Goal: Feedback & Contribution: Submit feedback/report problem

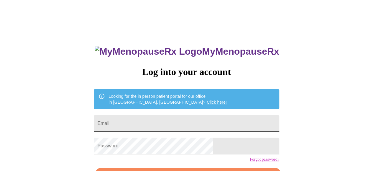
click at [160, 121] on input "Email" at bounding box center [186, 123] width 185 height 17
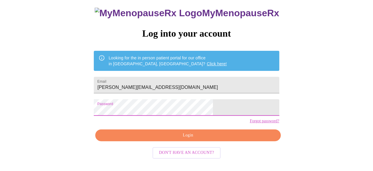
scroll to position [38, 0]
click at [209, 139] on span "Login" at bounding box center [188, 135] width 172 height 7
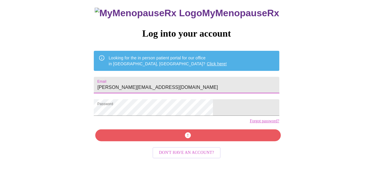
drag, startPoint x: 177, startPoint y: 83, endPoint x: 190, endPoint y: 81, distance: 12.9
click at [178, 83] on input "[PERSON_NAME][EMAIL_ADDRESS][DOMAIN_NAME]" at bounding box center [186, 85] width 185 height 17
type input "[PERSON_NAME][EMAIL_ADDRESS][DOMAIN_NAME]"
click at [187, 147] on div "MyMenopauseRx Log into your account Looking for the in person patient portal fo…" at bounding box center [186, 83] width 197 height 171
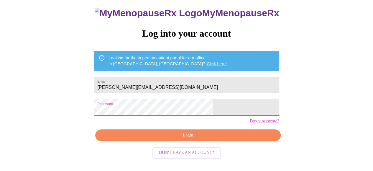
click at [182, 138] on div "MyMenopauseRx Log into your account Looking for the in person patient portal fo…" at bounding box center [186, 83] width 197 height 171
click at [183, 139] on span "Login" at bounding box center [188, 135] width 172 height 7
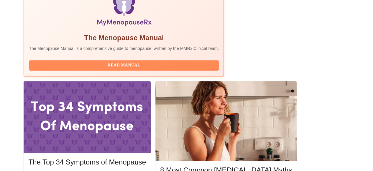
scroll to position [215, 0]
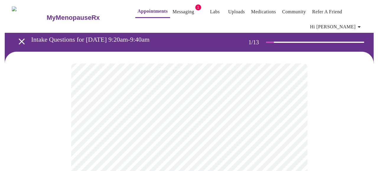
scroll to position [29, 0]
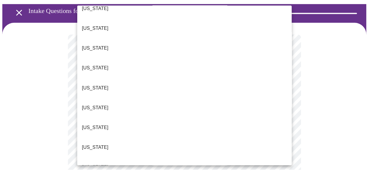
scroll to position [59, 0]
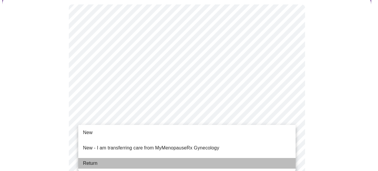
click at [135, 158] on li "Return" at bounding box center [186, 163] width 217 height 11
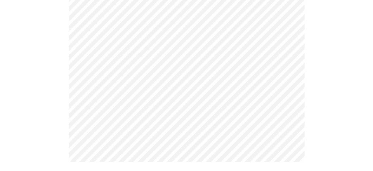
scroll to position [0, 0]
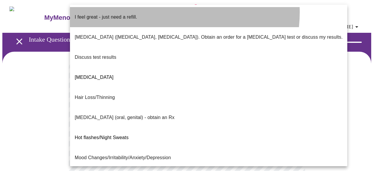
click at [160, 12] on li "I feel great - just need a refill." at bounding box center [208, 17] width 277 height 20
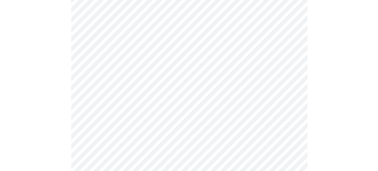
scroll to position [88, 0]
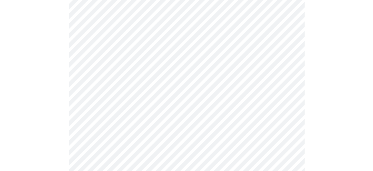
click at [113, 91] on body "MyMenopauseRx Appointments Messaging 1 Labs Uploads Medications Community Refer…" at bounding box center [186, 121] width 368 height 414
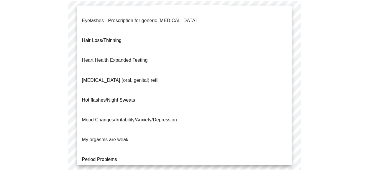
scroll to position [0, 0]
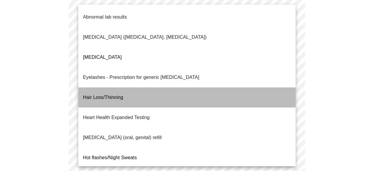
click at [225, 87] on li "Hair Loss/Thinning" at bounding box center [186, 97] width 217 height 20
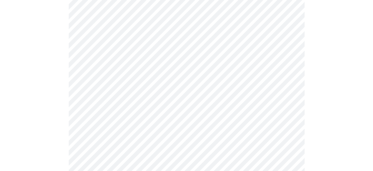
scroll to position [147, 0]
click at [204, 92] on body "MyMenopauseRx Appointments Messaging 1 Labs Uploads Medications Community Refer…" at bounding box center [186, 60] width 368 height 410
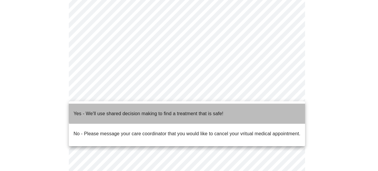
click at [200, 110] on p "Yes - We'll use shared decision making to find a treatment that is safe!" at bounding box center [148, 113] width 150 height 7
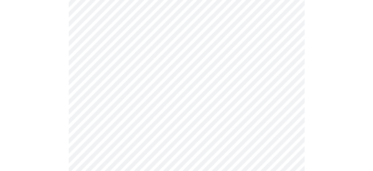
scroll to position [206, 0]
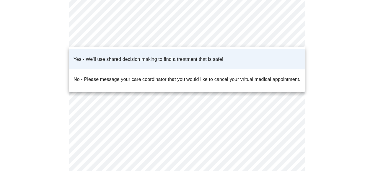
click at [151, 23] on div at bounding box center [189, 85] width 378 height 171
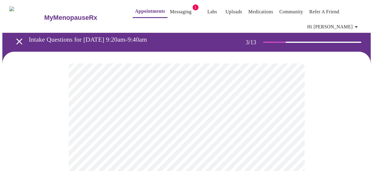
scroll to position [29, 0]
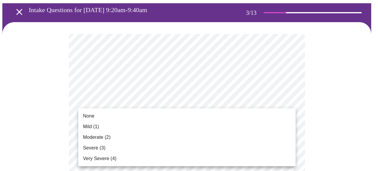
click at [161, 128] on li "Mild (1)" at bounding box center [186, 126] width 217 height 11
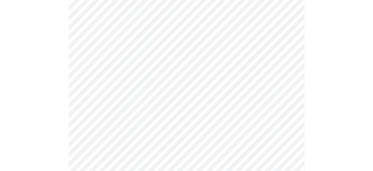
scroll to position [88, 0]
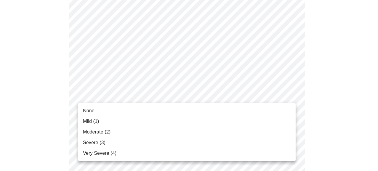
click at [151, 111] on li "None" at bounding box center [186, 110] width 217 height 11
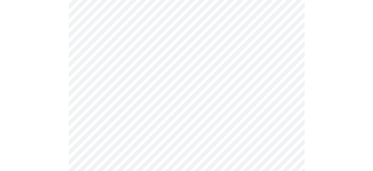
scroll to position [118, 0]
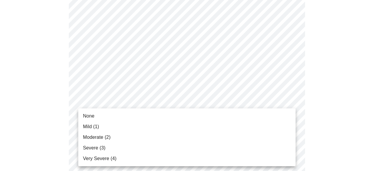
click at [152, 136] on li "Moderate (2)" at bounding box center [186, 137] width 217 height 11
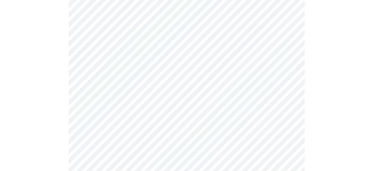
scroll to position [147, 0]
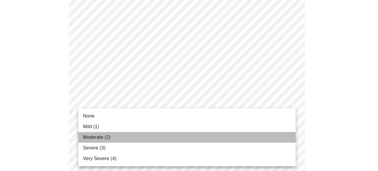
click at [152, 137] on li "Moderate (2)" at bounding box center [186, 137] width 217 height 11
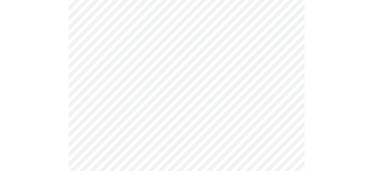
scroll to position [236, 0]
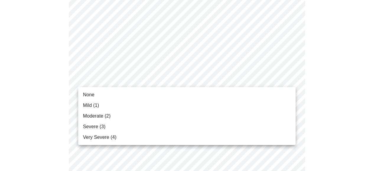
click at [145, 82] on body "MyMenopauseRx Appointments Messaging 1 Labs Uploads Medications Community Refer…" at bounding box center [188, 146] width 373 height 760
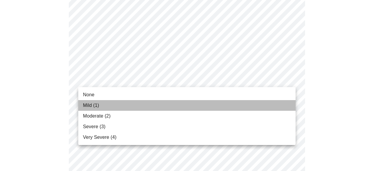
click at [139, 106] on li "Mild (1)" at bounding box center [186, 105] width 217 height 11
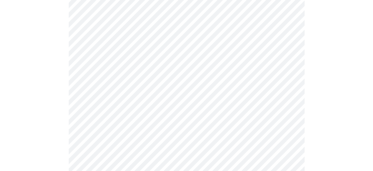
scroll to position [295, 0]
click at [168, 57] on body "MyMenopauseRx Appointments Messaging 1 Labs Uploads Medications Community Refer…" at bounding box center [186, 83] width 368 height 752
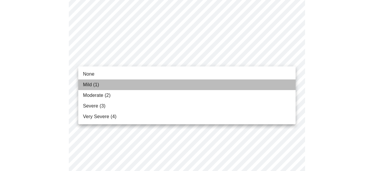
click at [143, 83] on li "Mild (1)" at bounding box center [186, 84] width 217 height 11
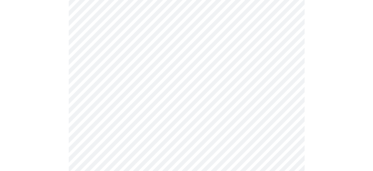
scroll to position [324, 0]
click at [168, 22] on body "MyMenopauseRx Appointments Messaging 1 Labs Uploads Medications Community Refer…" at bounding box center [186, 49] width 368 height 743
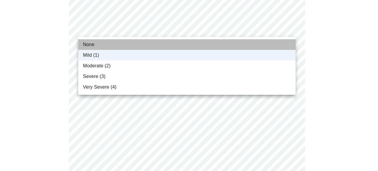
click at [150, 46] on li "None" at bounding box center [186, 44] width 217 height 11
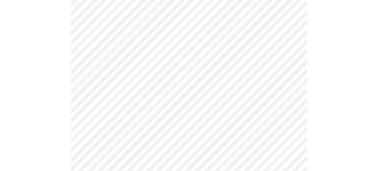
click at [159, 77] on body "MyMenopauseRx Appointments Messaging 1 Labs Uploads Medications Community Refer…" at bounding box center [188, 49] width 373 height 743
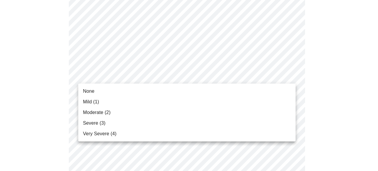
click at [131, 114] on li "Moderate (2)" at bounding box center [186, 112] width 217 height 11
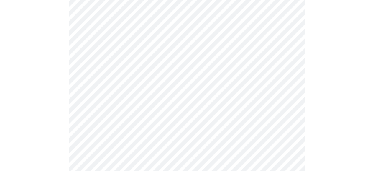
click at [126, 76] on body "MyMenopauseRx Appointments Messaging 1 Labs Uploads Medications Community Refer…" at bounding box center [186, 45] width 368 height 735
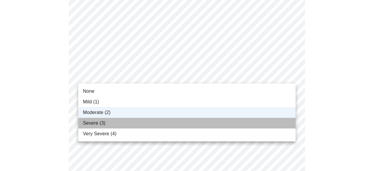
click at [122, 124] on li "Severe (3)" at bounding box center [186, 123] width 217 height 11
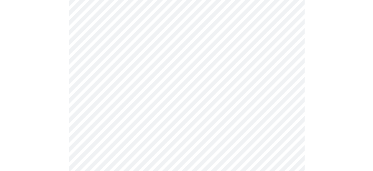
scroll to position [354, 0]
click at [137, 96] on body "MyMenopauseRx Appointments Messaging 1 Labs Uploads Medications Community Refer…" at bounding box center [186, 15] width 368 height 735
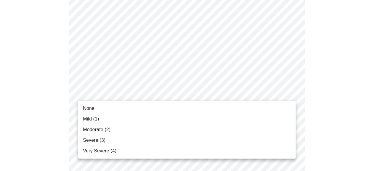
click at [130, 106] on li "None" at bounding box center [186, 108] width 217 height 11
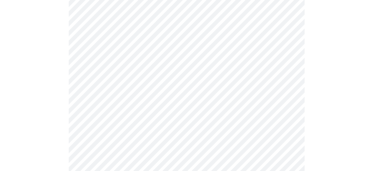
scroll to position [383, 0]
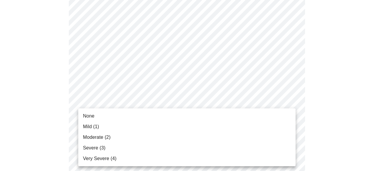
click at [124, 125] on li "Mild (1)" at bounding box center [186, 126] width 217 height 11
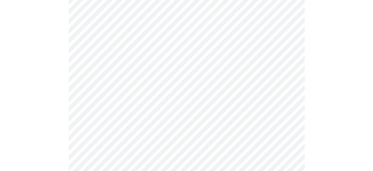
scroll to position [413, 0]
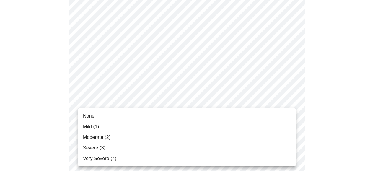
click at [136, 114] on li "None" at bounding box center [186, 116] width 217 height 11
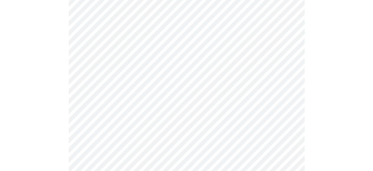
scroll to position [472, 0]
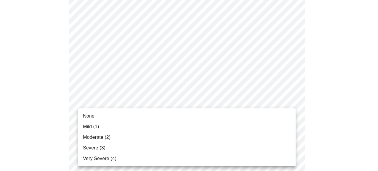
click at [131, 123] on li "Mild (1)" at bounding box center [186, 126] width 217 height 11
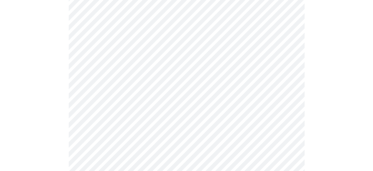
scroll to position [265, 0]
click at [147, 104] on body "MyMenopauseRx Appointments Messaging 1 Labs Uploads Medications Community Refer…" at bounding box center [186, 32] width 368 height 590
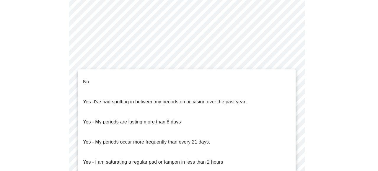
click at [149, 75] on li "No" at bounding box center [186, 82] width 217 height 20
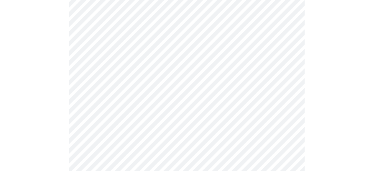
scroll to position [295, 0]
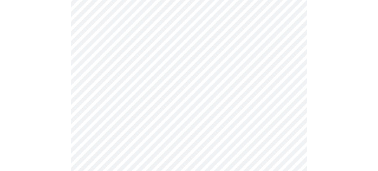
click at [125, 116] on body "MyMenopauseRx Appointments Messaging 1 Labs Uploads Medications Community Refer…" at bounding box center [188, 0] width 373 height 586
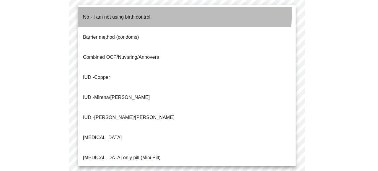
click at [151, 14] on p "No - I am not using birth control." at bounding box center [117, 17] width 69 height 7
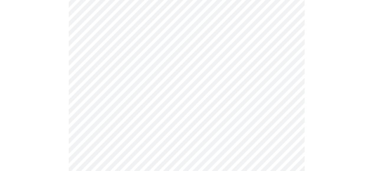
scroll to position [324, 0]
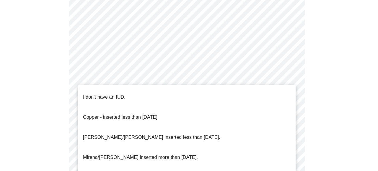
click at [135, 97] on li "I don't have an IUD." at bounding box center [186, 97] width 217 height 20
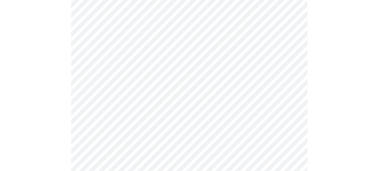
scroll to position [408, 0]
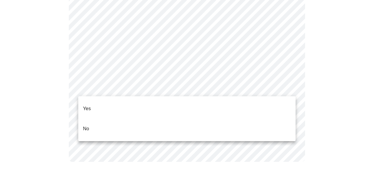
click at [119, 119] on li "No" at bounding box center [186, 129] width 217 height 20
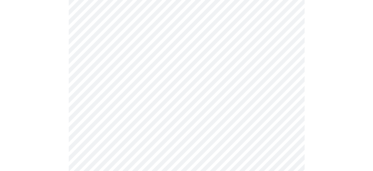
scroll to position [1593, 0]
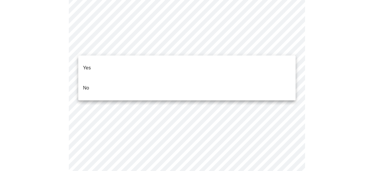
click at [170, 78] on li "No" at bounding box center [186, 88] width 217 height 20
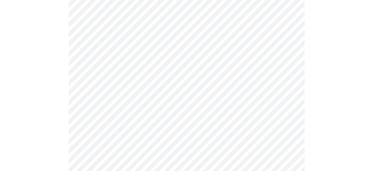
scroll to position [501, 0]
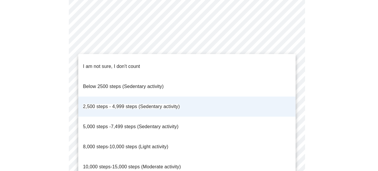
click at [170, 124] on span "5,000 steps -7,499 steps (Sedentary activity)" at bounding box center [130, 126] width 95 height 5
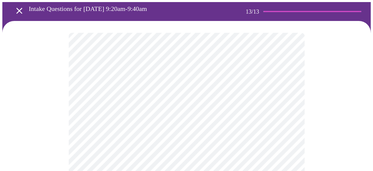
scroll to position [88, 0]
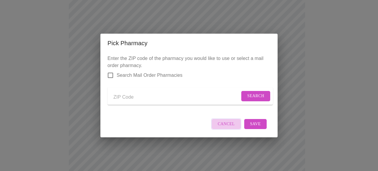
click at [227, 128] on span "Cancel" at bounding box center [225, 123] width 17 height 7
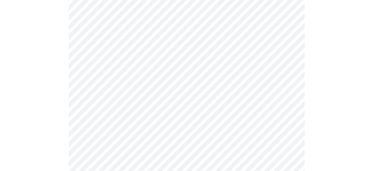
scroll to position [177, 0]
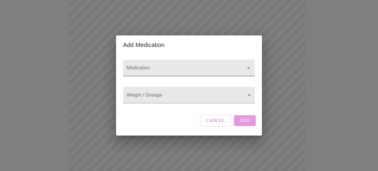
click at [167, 65] on input "Medication" at bounding box center [180, 70] width 110 height 11
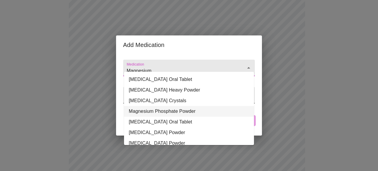
click at [162, 106] on li "Magnesium Phosphate Powder" at bounding box center [189, 111] width 130 height 11
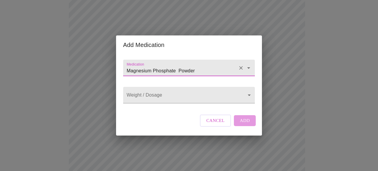
click at [211, 65] on input "Magnesium Phosphate Powder" at bounding box center [180, 70] width 110 height 11
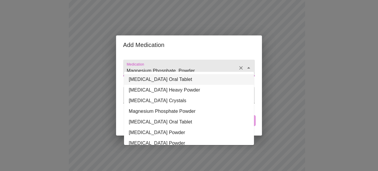
click at [203, 80] on li "[MEDICAL_DATA] Oral Tablet" at bounding box center [189, 79] width 130 height 11
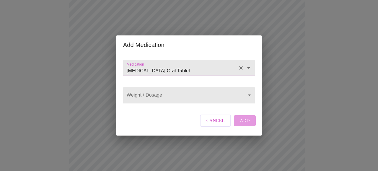
type input "[MEDICAL_DATA] Oral Tablet"
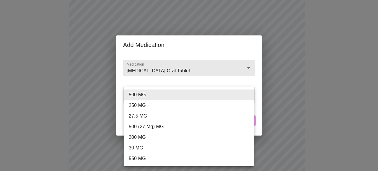
click at [196, 95] on body "MyMenopauseRx Appointments Messaging 1 Labs Uploads Medications Community Refer…" at bounding box center [188, 111] width 373 height 572
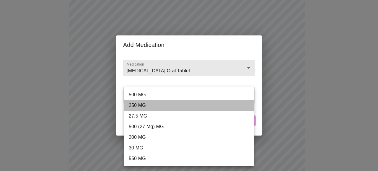
click at [183, 107] on li "250 MG" at bounding box center [189, 105] width 130 height 11
type input "250 MG"
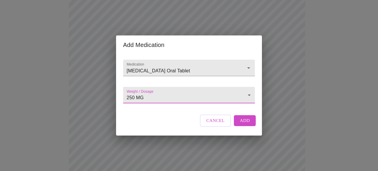
click at [248, 124] on span "Add" at bounding box center [245, 121] width 10 height 8
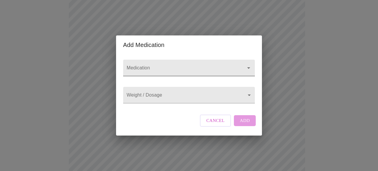
click at [165, 65] on input "Medication" at bounding box center [180, 70] width 110 height 11
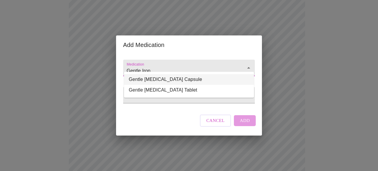
click at [159, 81] on li "Gentle [MEDICAL_DATA] Capsule" at bounding box center [189, 79] width 130 height 11
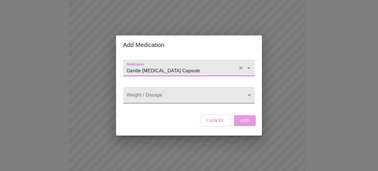
type input "Gentle [MEDICAL_DATA] Capsule"
click at [156, 95] on body "MyMenopauseRx Appointments Messaging 1 Labs Uploads Medications Community Refer…" at bounding box center [188, 122] width 373 height 594
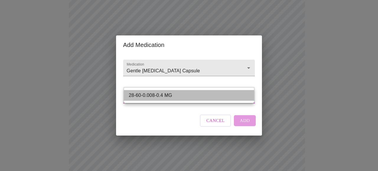
click at [158, 95] on li "28-60-0.008-0.4 MG" at bounding box center [189, 95] width 130 height 11
type input "28-60-0.008-0.4 MG"
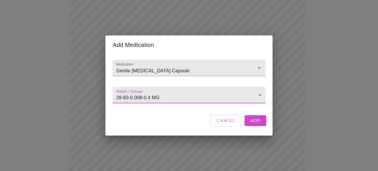
click at [259, 126] on button "Add" at bounding box center [255, 120] width 22 height 11
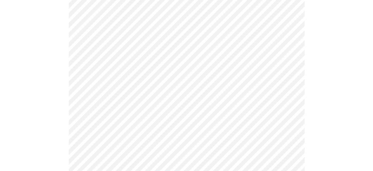
scroll to position [206, 0]
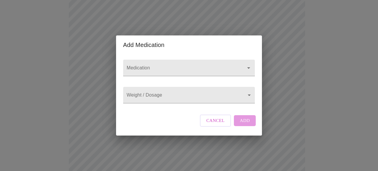
drag, startPoint x: 340, startPoint y: 50, endPoint x: 283, endPoint y: 84, distance: 66.3
click at [341, 51] on div "Add Medication Medication Weight / Dosage ​ Cancel Add" at bounding box center [189, 85] width 378 height 171
click at [182, 65] on input "Medication" at bounding box center [180, 70] width 110 height 11
type input "D"
click at [356, 81] on div "Add Medication Medication Weight / Dosage ​ Cancel Add" at bounding box center [189, 85] width 378 height 171
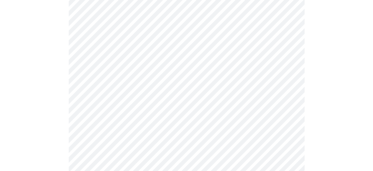
scroll to position [442, 0]
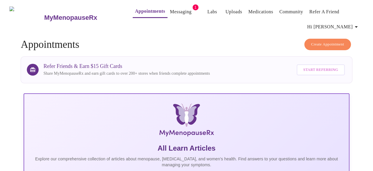
click at [170, 10] on link "Messaging" at bounding box center [181, 12] width 22 height 8
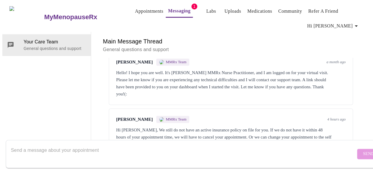
scroll to position [461, 0]
click at [310, 126] on div "Hi [PERSON_NAME], We still do not have an active insurance policy on file for y…" at bounding box center [231, 136] width 230 height 21
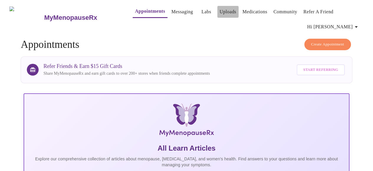
click at [225, 13] on link "Uploads" at bounding box center [228, 12] width 17 height 8
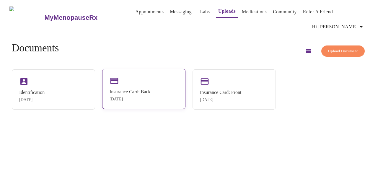
click at [150, 89] on div "Insurance Card: Back" at bounding box center [129, 91] width 41 height 5
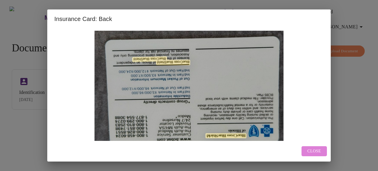
click at [314, 155] on button "Close" at bounding box center [313, 151] width 25 height 10
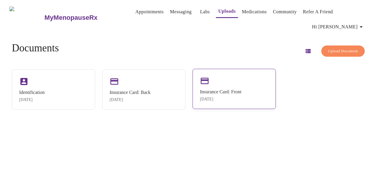
click at [232, 89] on div "Insurance Card: Front" at bounding box center [220, 91] width 41 height 5
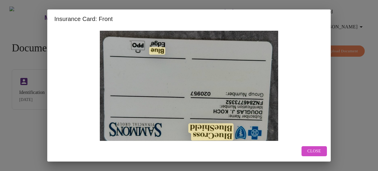
click at [373, 98] on div "Insurance Card: Front Close" at bounding box center [189, 85] width 378 height 171
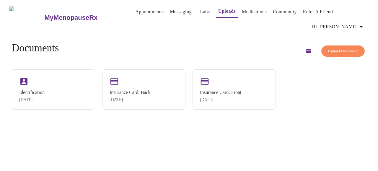
click at [175, 13] on link "Messaging" at bounding box center [181, 12] width 22 height 8
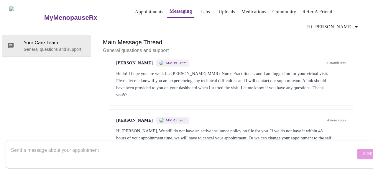
scroll to position [461, 0]
click at [40, 147] on textarea "Send a message about your appointment" at bounding box center [183, 153] width 345 height 19
click at [83, 144] on textarea "Send a message about your appointment" at bounding box center [183, 153] width 345 height 19
type textarea "o"
type textarea "i"
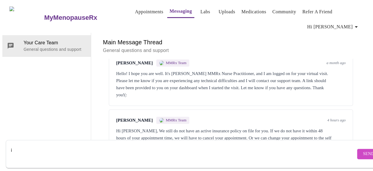
type textarea "i"
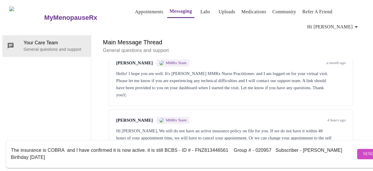
type textarea "The insurance is COBRA and I have confirmed it is now active. it is still BCBS …"
click at [357, 149] on button "Send" at bounding box center [368, 154] width 23 height 10
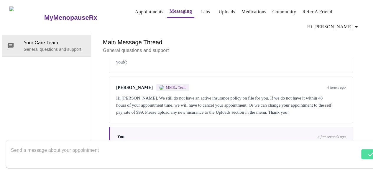
scroll to position [503, 0]
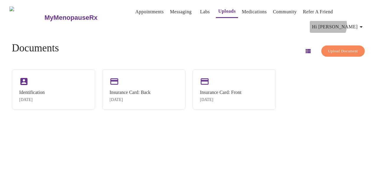
click at [357, 23] on span "Hi [PERSON_NAME]" at bounding box center [338, 27] width 53 height 8
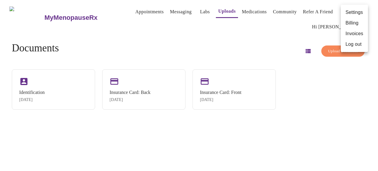
click at [327, 41] on div at bounding box center [189, 85] width 378 height 171
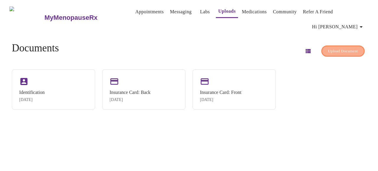
click at [328, 48] on span "Upload Document" at bounding box center [343, 51] width 30 height 7
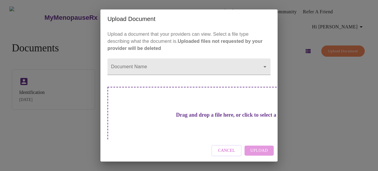
click at [198, 116] on h3 "Drag and drop a file here, or click to select a file" at bounding box center [230, 115] width 163 height 6
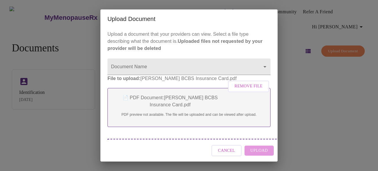
click at [195, 108] on p "📄 PDF Document: [PERSON_NAME] BCBS Insurance Card.pdf" at bounding box center [189, 101] width 150 height 14
click at [168, 108] on p "📄 PDF Document: [PERSON_NAME] BCBS Insurance Card.pdf" at bounding box center [189, 101] width 150 height 14
click at [169, 108] on p "📄 PDF Document: [PERSON_NAME] BCBS Insurance Card.pdf" at bounding box center [189, 101] width 150 height 14
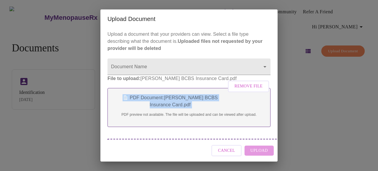
click at [169, 108] on p "📄 PDF Document: [PERSON_NAME] BCBS Insurance Card.pdf" at bounding box center [189, 101] width 150 height 14
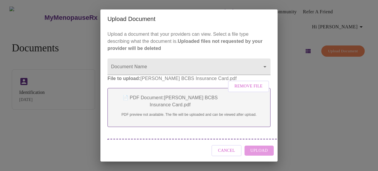
drag, startPoint x: 226, startPoint y: 121, endPoint x: 230, endPoint y: 111, distance: 10.8
click at [227, 117] on p "PDF preview not available. The file will be uploaded and can be viewed after up…" at bounding box center [189, 114] width 150 height 5
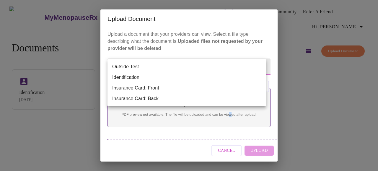
click at [198, 68] on body "MyMenopauseRx Appointments Messaging Labs Uploads Medications Community Refer a…" at bounding box center [188, 87] width 373 height 171
click at [156, 89] on li "Insurance Card: Front" at bounding box center [186, 88] width 158 height 11
type input "Insurance Card: Front"
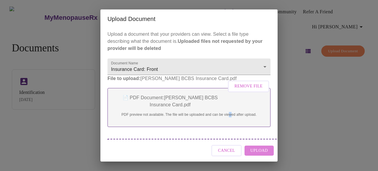
click at [264, 150] on span "Upload" at bounding box center [258, 150] width 17 height 7
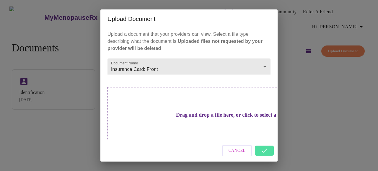
click at [321, 74] on div "Upload Document Upload a document that your providers can view. Select a file t…" at bounding box center [189, 85] width 378 height 171
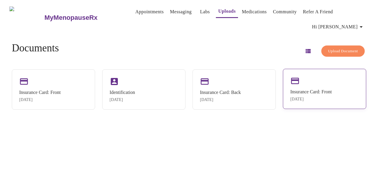
click at [323, 89] on div "Insurance Card: Front" at bounding box center [310, 91] width 41 height 5
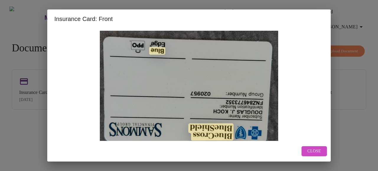
click at [373, 28] on div "Insurance Card: Front Close" at bounding box center [189, 85] width 378 height 171
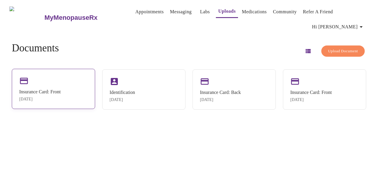
click at [60, 89] on div "Insurance Card: Front [DATE]" at bounding box center [39, 95] width 41 height 12
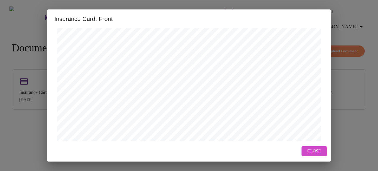
scroll to position [118, 0]
click at [347, 81] on div "Insurance Card: Front Open in New Window Close" at bounding box center [189, 85] width 378 height 171
